Goal: Task Accomplishment & Management: Use online tool/utility

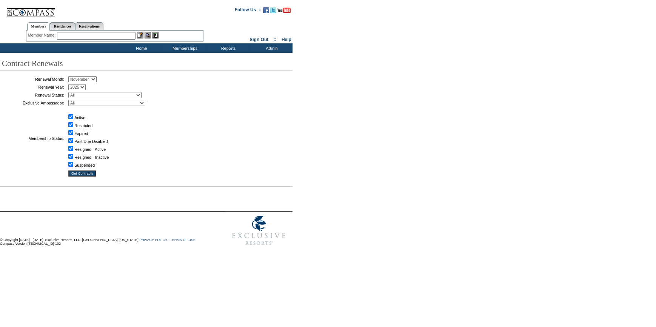
click at [87, 83] on table "Renewal Month: January February March April May June July August September Octo…" at bounding box center [94, 126] width 189 height 104
click at [88, 81] on select "January February March April May June July August September October November De…" at bounding box center [82, 79] width 28 height 6
select select "8"
click at [71, 77] on select "January February March April May June July August September October November De…" at bounding box center [82, 79] width 28 height 6
click at [83, 173] on input "Get Contracts" at bounding box center [82, 174] width 28 height 6
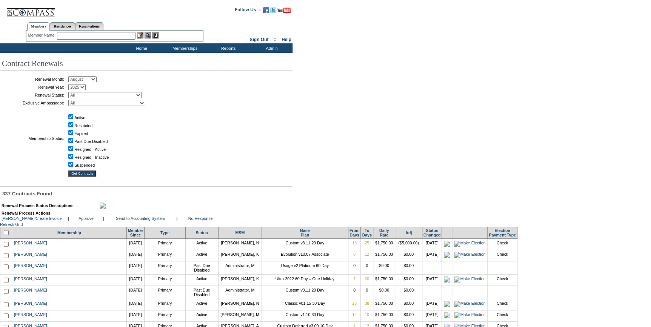
scroll to position [1431, 0]
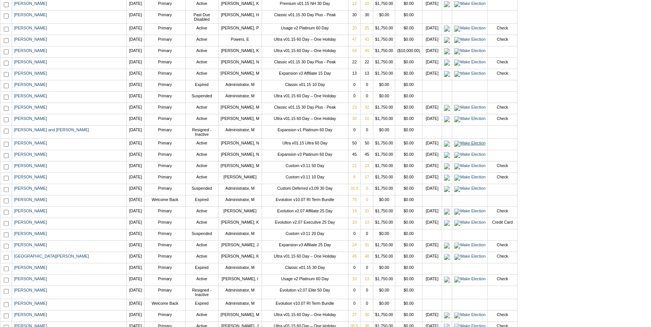
click at [456, 147] on img at bounding box center [469, 144] width 31 height 6
